Goal: Go to known website: Go to known website

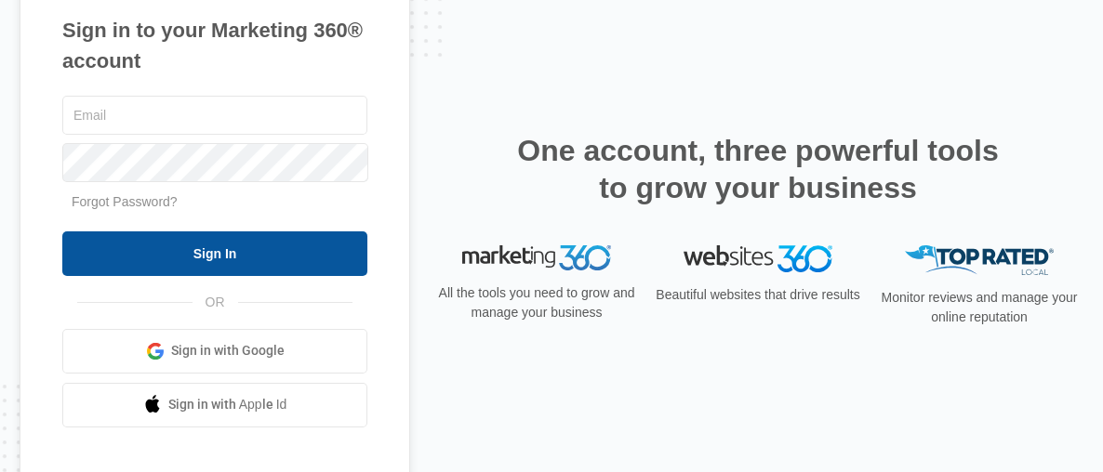
type input "shipping@celi-edu.com"
click at [140, 253] on input "Sign In" at bounding box center [214, 253] width 305 height 45
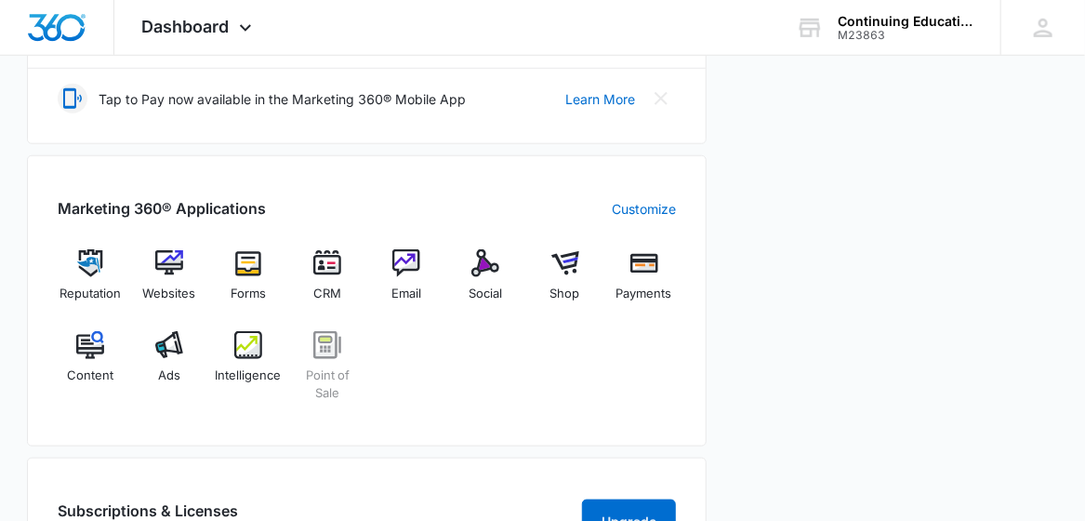
scroll to position [625, 0]
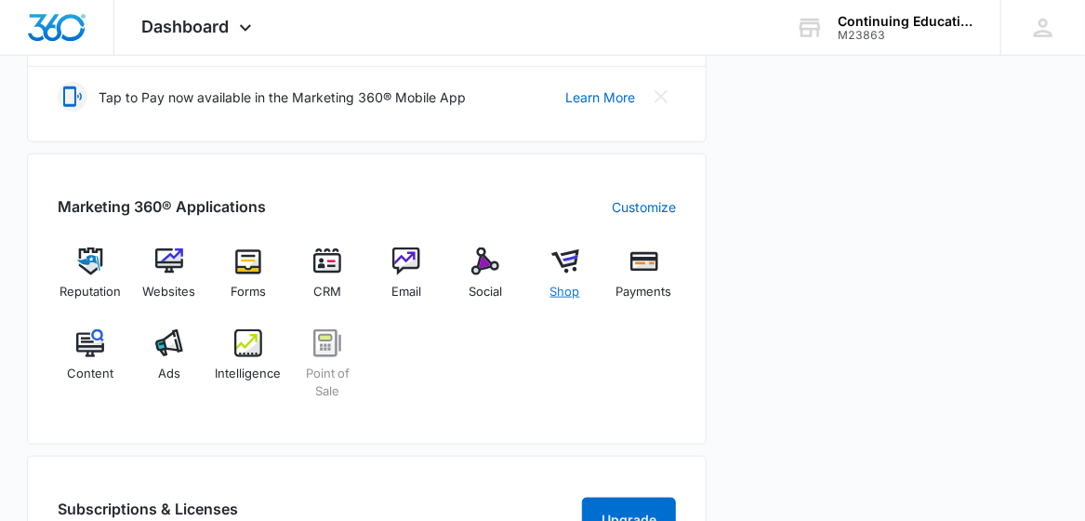
click at [564, 258] on img at bounding box center [565, 261] width 28 height 28
